Goal: Task Accomplishment & Management: Manage account settings

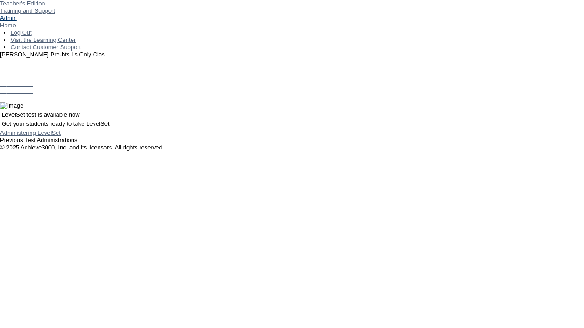
click at [17, 21] on link "Admin" at bounding box center [8, 18] width 17 height 7
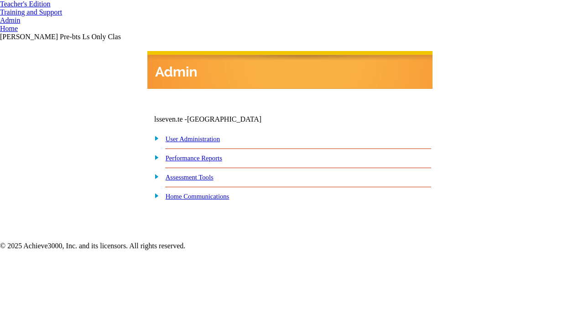
click at [202, 140] on link "User Administration" at bounding box center [193, 138] width 54 height 7
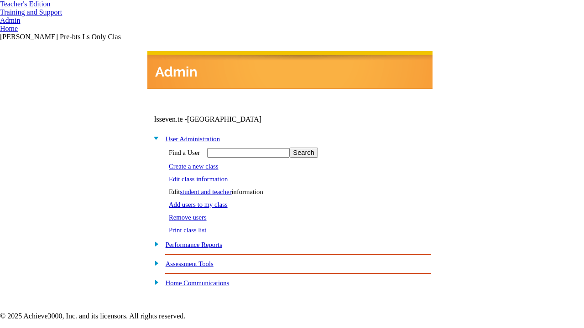
click at [214, 190] on link "student and teacher" at bounding box center [206, 191] width 52 height 7
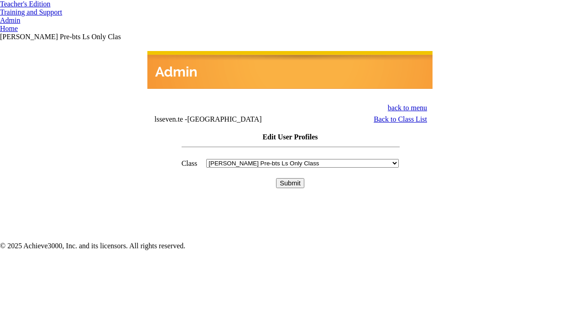
click at [290, 178] on input "Submit" at bounding box center [290, 183] width 28 height 10
